Goal: Task Accomplishment & Management: Manage account settings

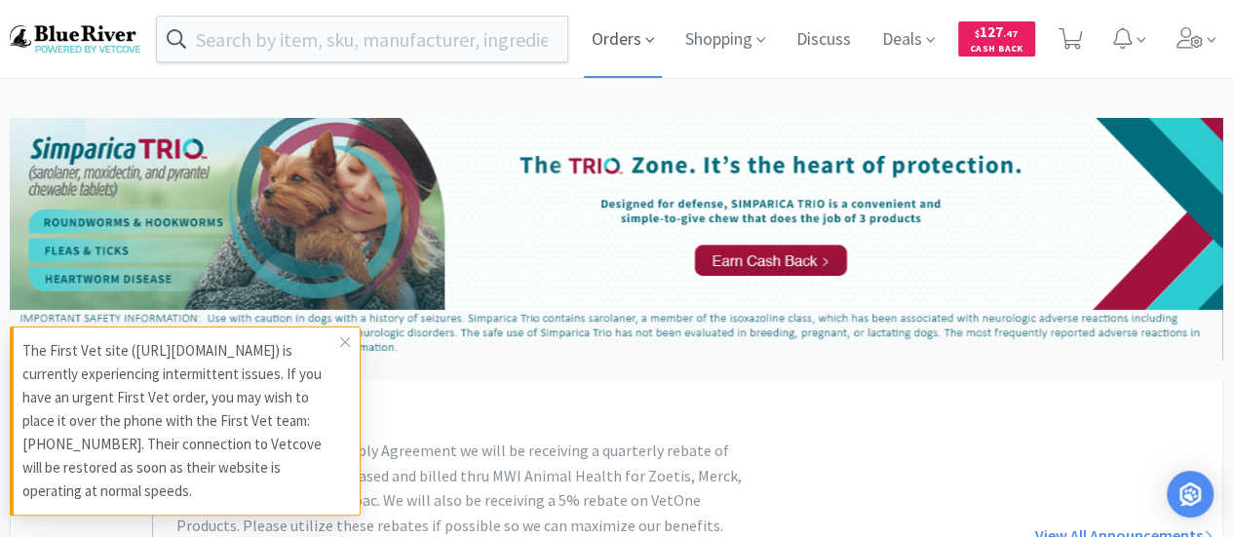
click at [602, 40] on span "Orders" at bounding box center [623, 39] width 78 height 78
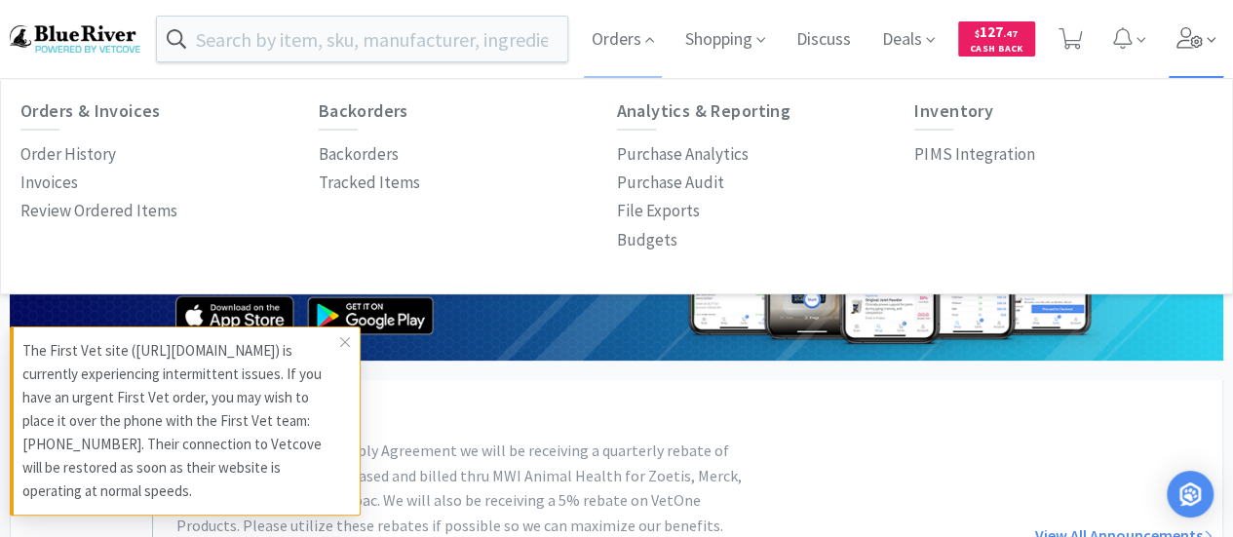
click at [1183, 46] on icon at bounding box center [1189, 37] width 27 height 21
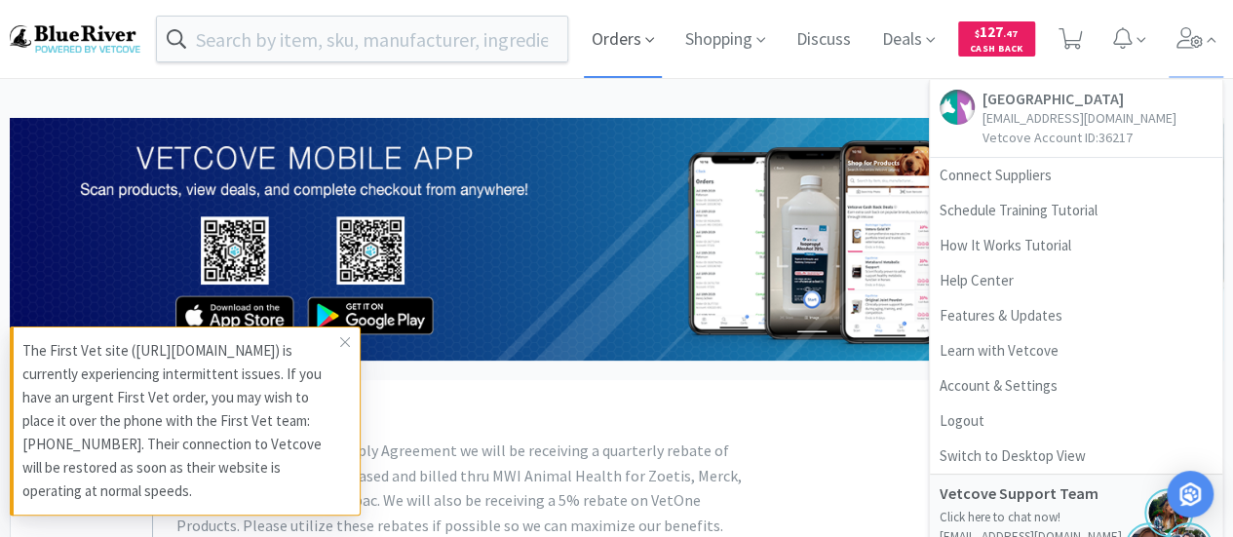
click at [601, 46] on span "Orders" at bounding box center [623, 39] width 78 height 78
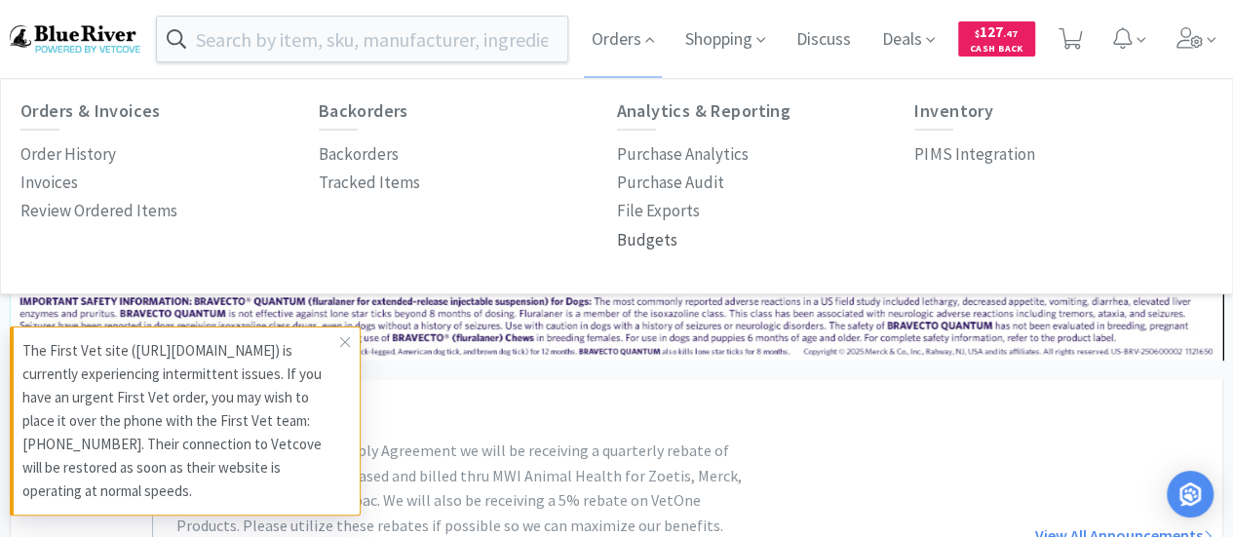
click at [642, 234] on p "Budgets" at bounding box center [647, 240] width 60 height 26
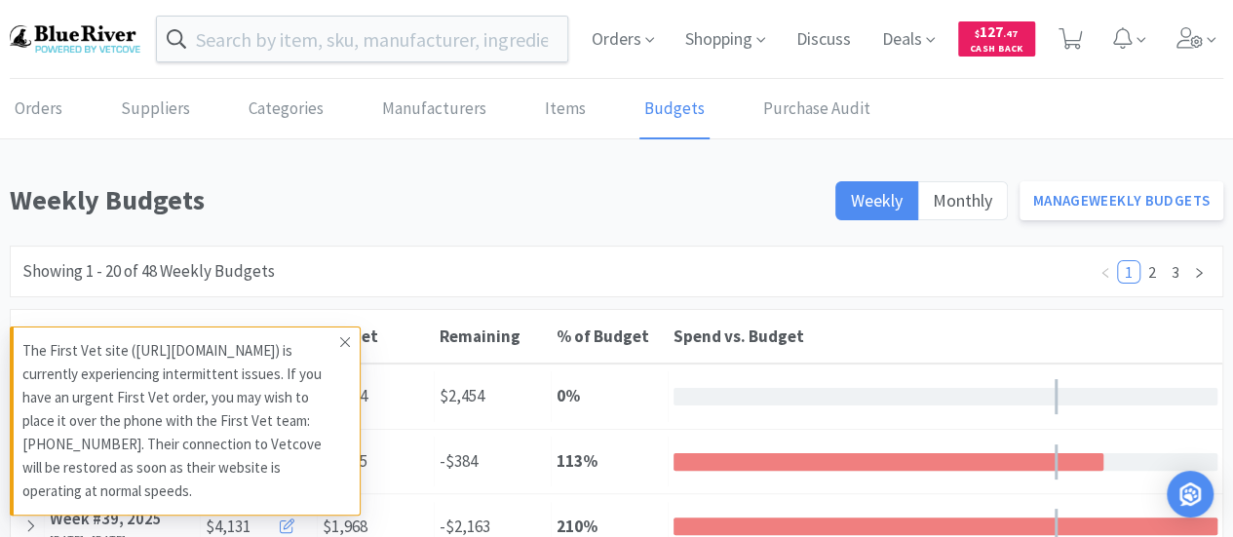
click at [351, 327] on span at bounding box center [344, 342] width 27 height 31
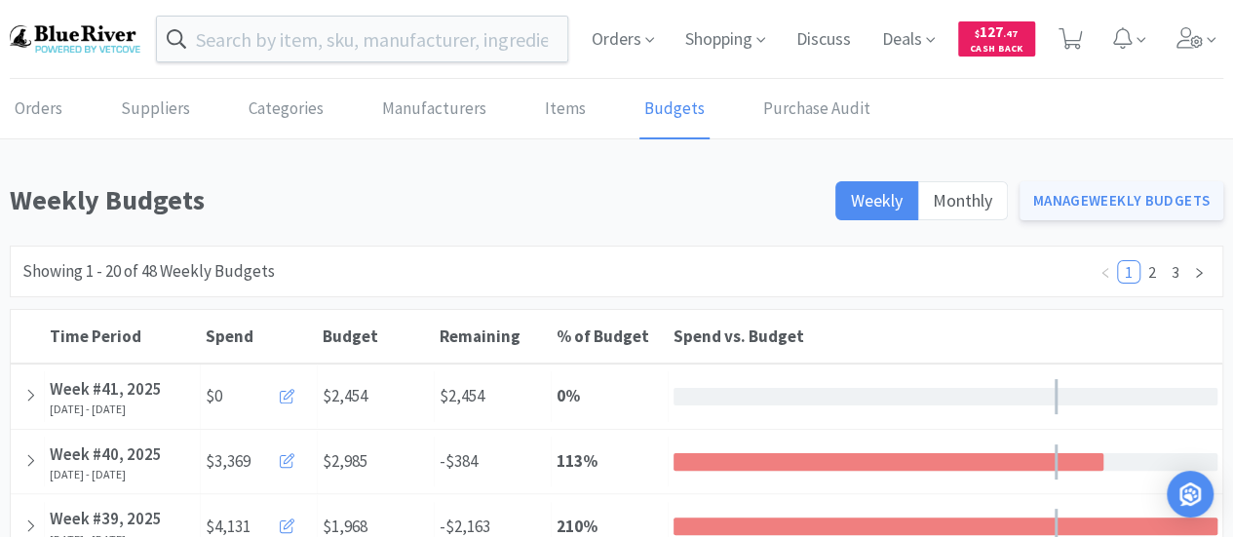
click at [1062, 194] on link "Manage Weekly Budgets" at bounding box center [1121, 200] width 205 height 39
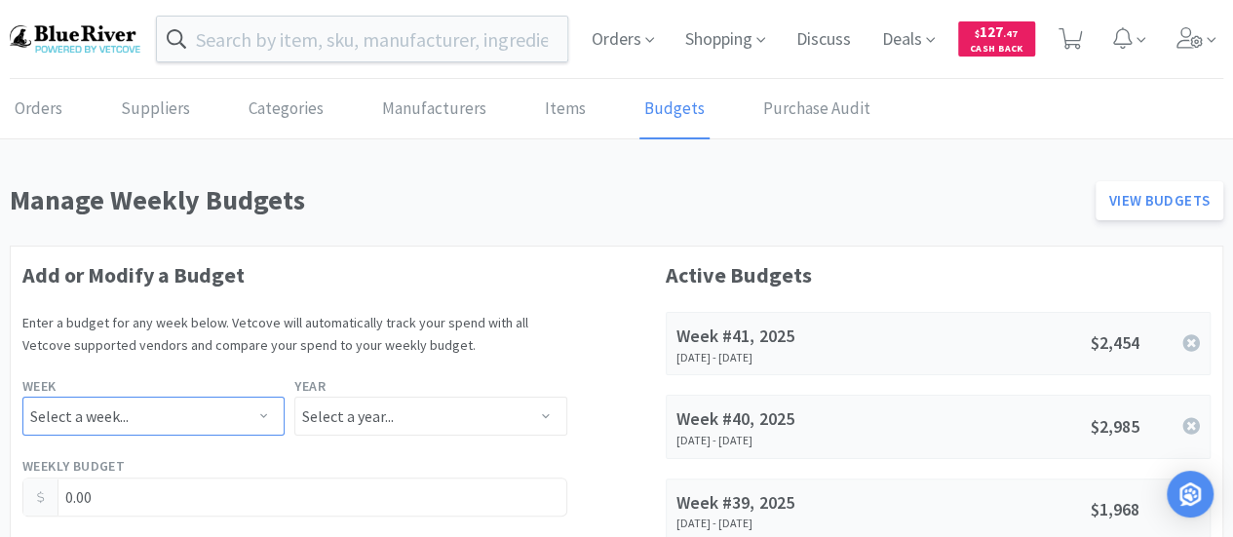
click at [200, 419] on select "Select a week... Week 1 ([DATE] - [DATE]) Week 2 ([DATE] - [DATE]) Week 3 ([DAT…" at bounding box center [153, 416] width 262 height 39
select select "41"
click at [22, 397] on select "Select a week... Week 1 ([DATE] - [DATE]) Week 2 ([DATE] - [DATE]) Week 3 ([DAT…" at bounding box center [153, 416] width 262 height 39
click at [344, 414] on select "Select a year... 2023 2024 2025 2026 2027 2028 2029 2030 2031 2032 2033 2034" at bounding box center [430, 416] width 272 height 39
select select "2025"
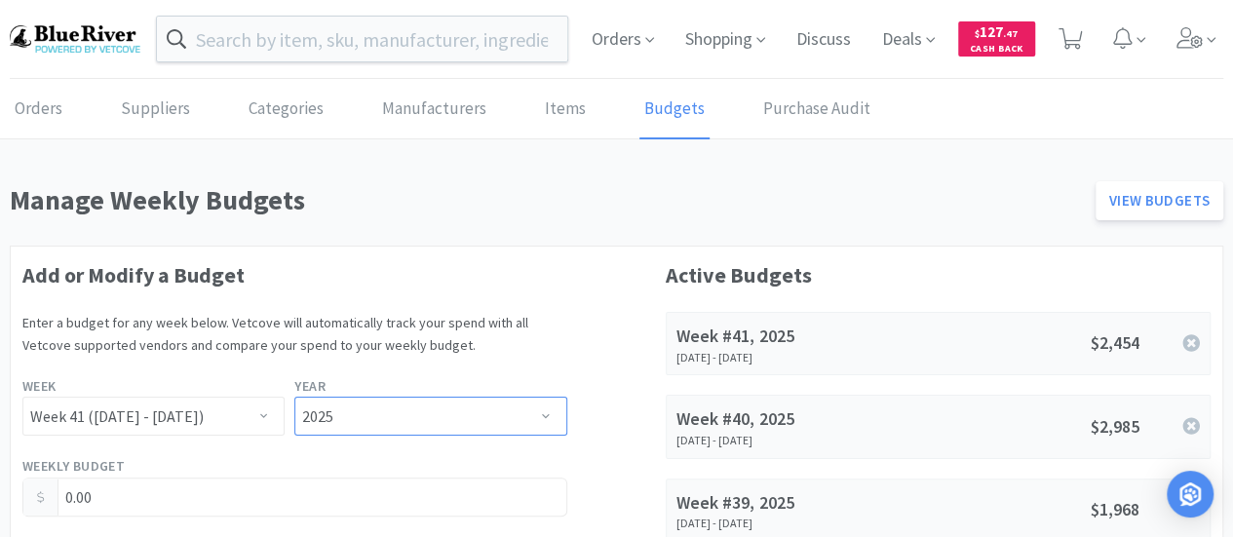
click at [294, 397] on select "Select a year... 2023 2024 2025 2026 2027 2028 2029 2030 2031 2032 2033 2034" at bounding box center [430, 416] width 272 height 39
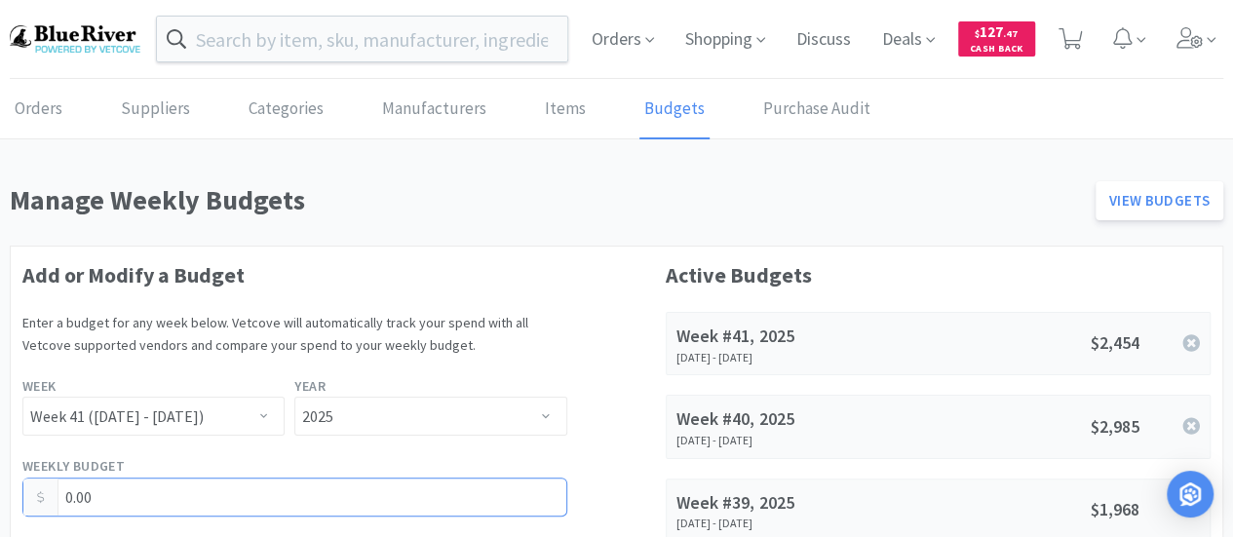
drag, startPoint x: 138, startPoint y: 499, endPoint x: 0, endPoint y: 493, distance: 138.5
type input "2,319.00"
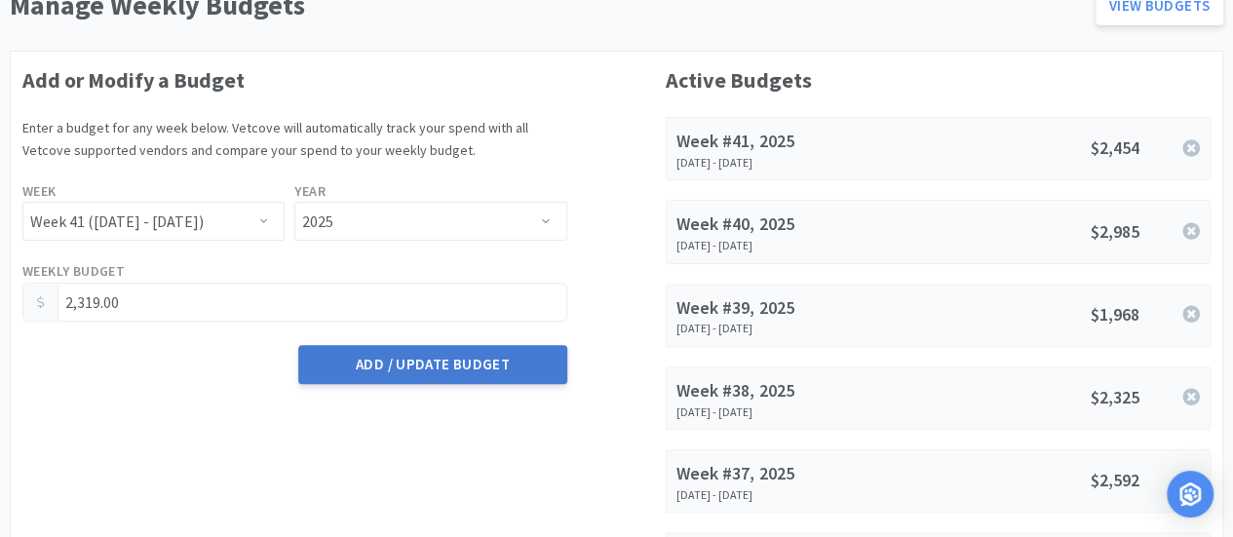
click at [421, 369] on button "Add / Update Budget" at bounding box center [432, 364] width 268 height 39
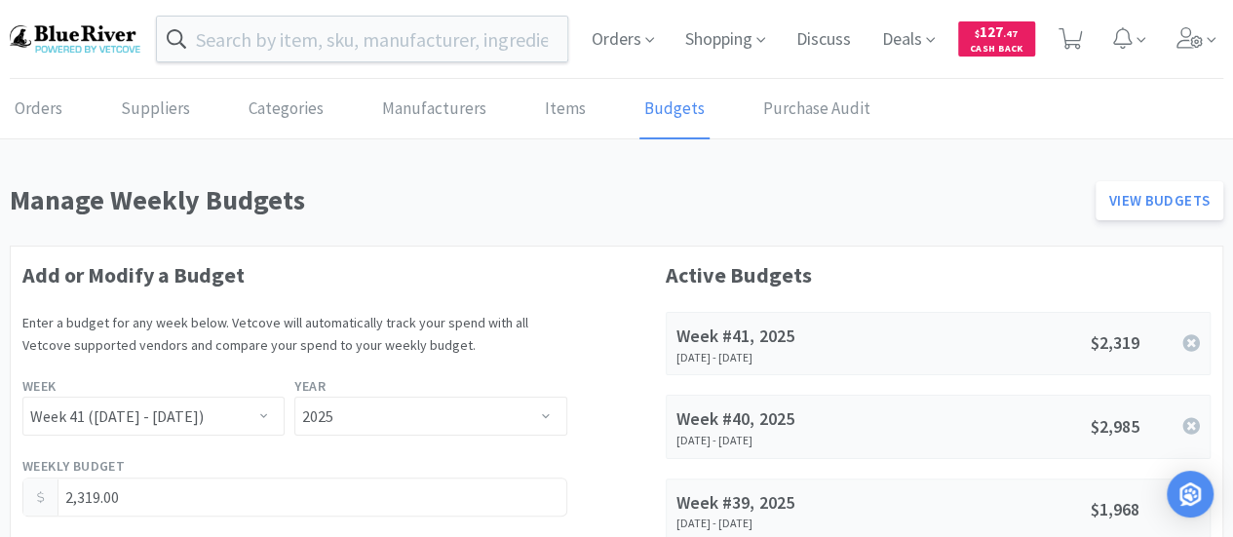
click at [66, 38] on img at bounding box center [75, 38] width 131 height 26
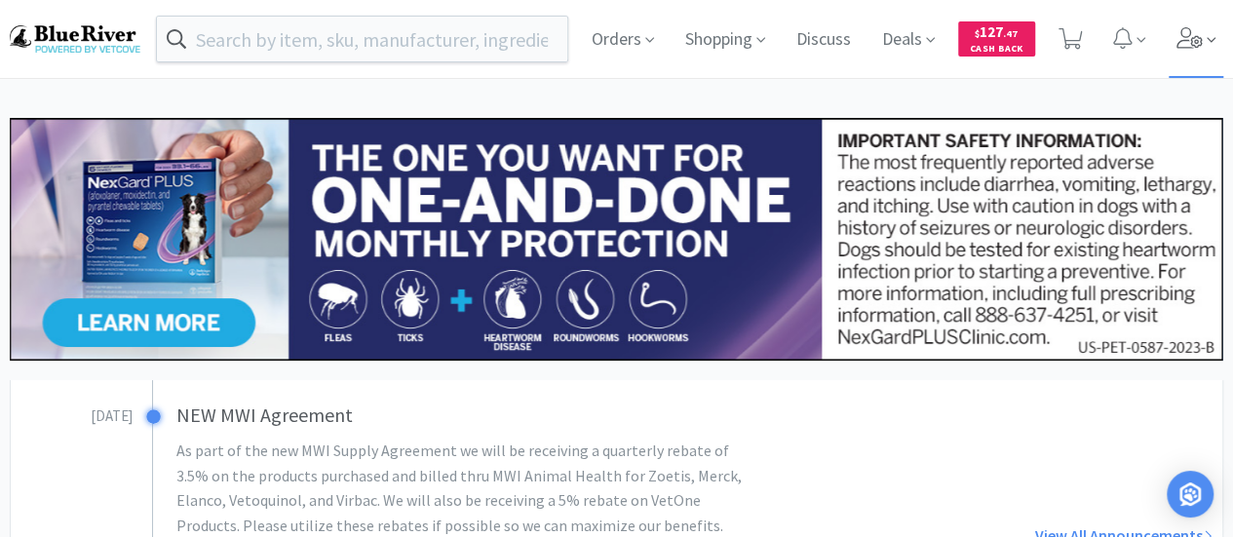
click at [1184, 39] on icon at bounding box center [1189, 37] width 27 height 21
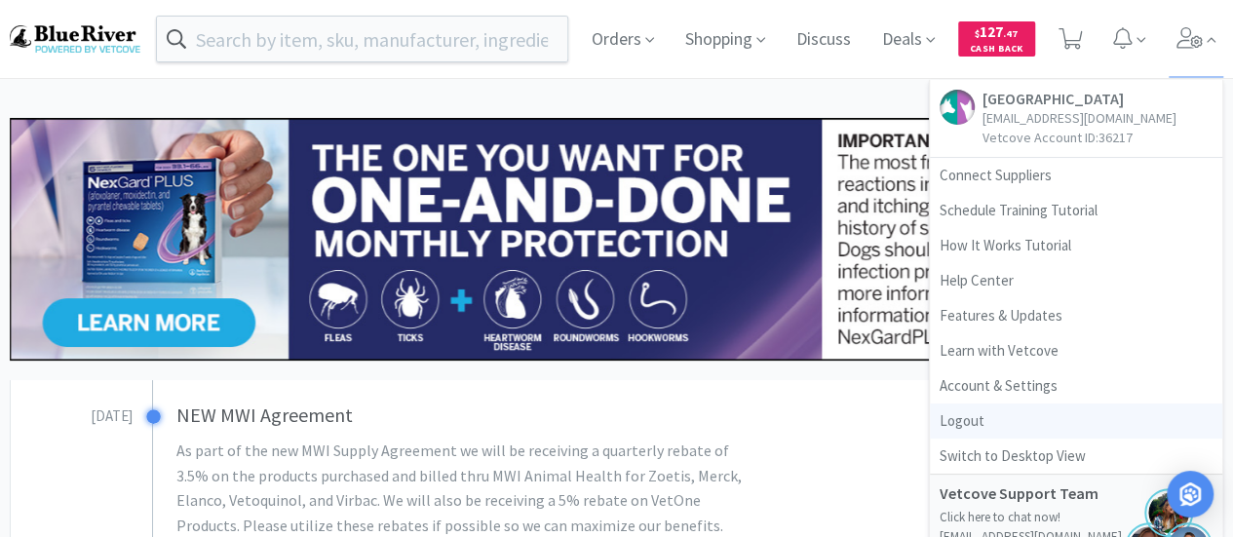
click at [959, 423] on link "Logout" at bounding box center [1076, 421] width 292 height 35
